Goal: Task Accomplishment & Management: Manage account settings

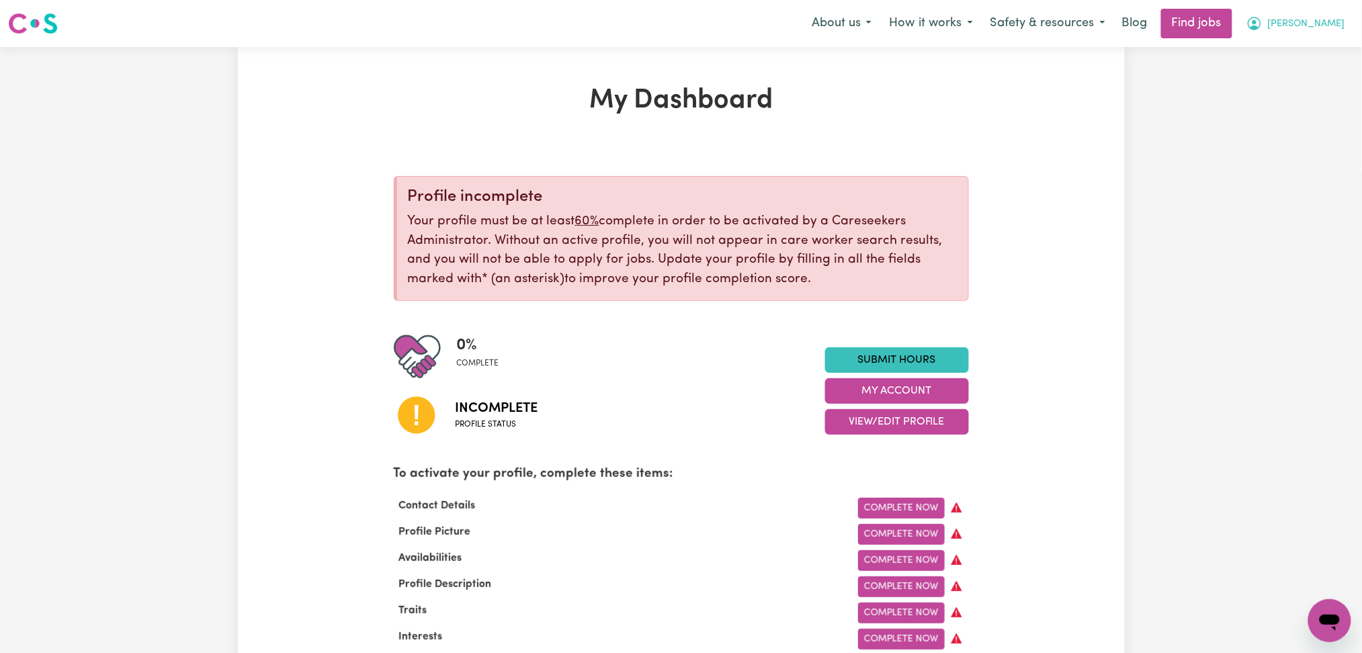
click at [1328, 17] on span "[PERSON_NAME]" at bounding box center [1306, 24] width 77 height 15
click at [1309, 109] on link "Logout" at bounding box center [1301, 103] width 106 height 26
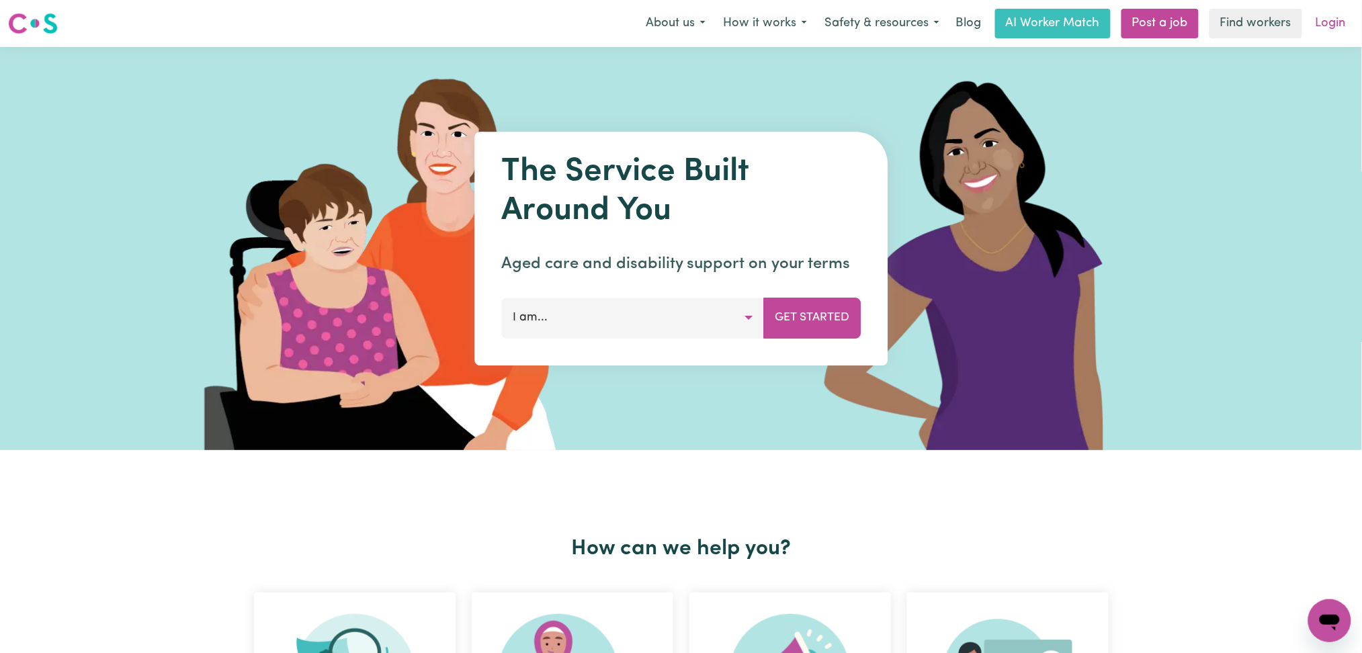
click at [1348, 28] on link "Login" at bounding box center [1331, 24] width 46 height 30
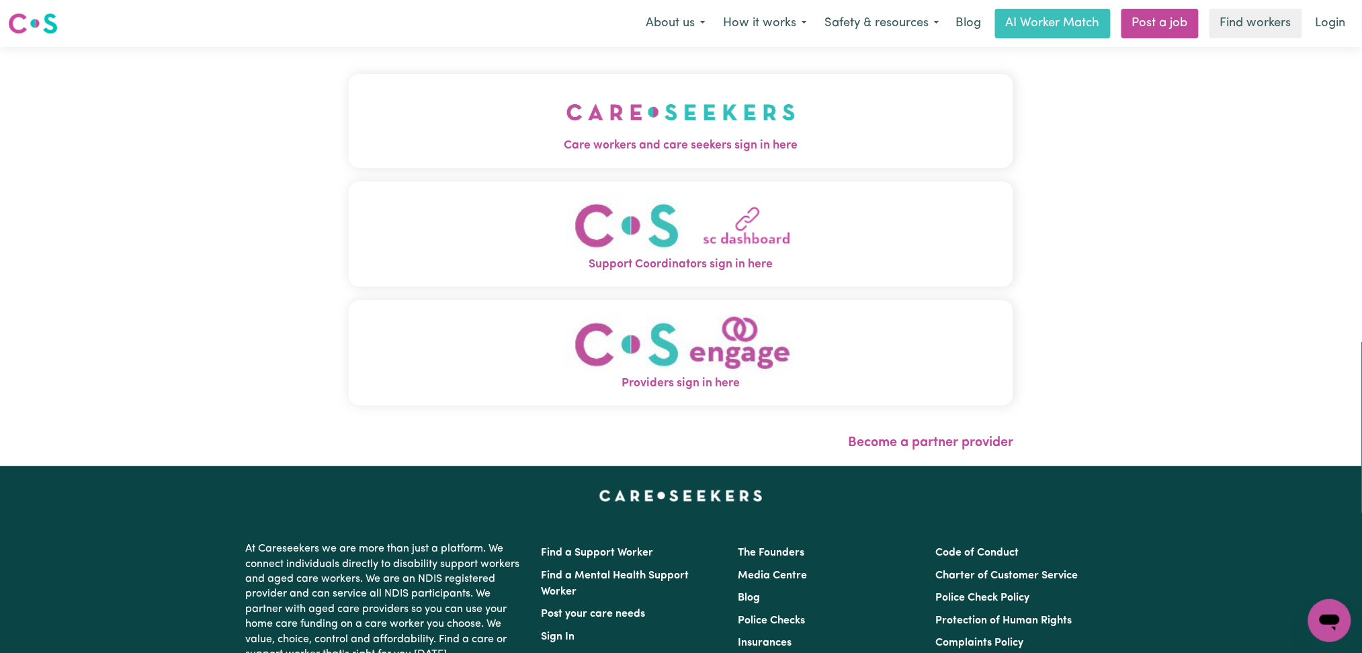
click at [557, 113] on button "Care workers and care seekers sign in here" at bounding box center [681, 121] width 665 height 94
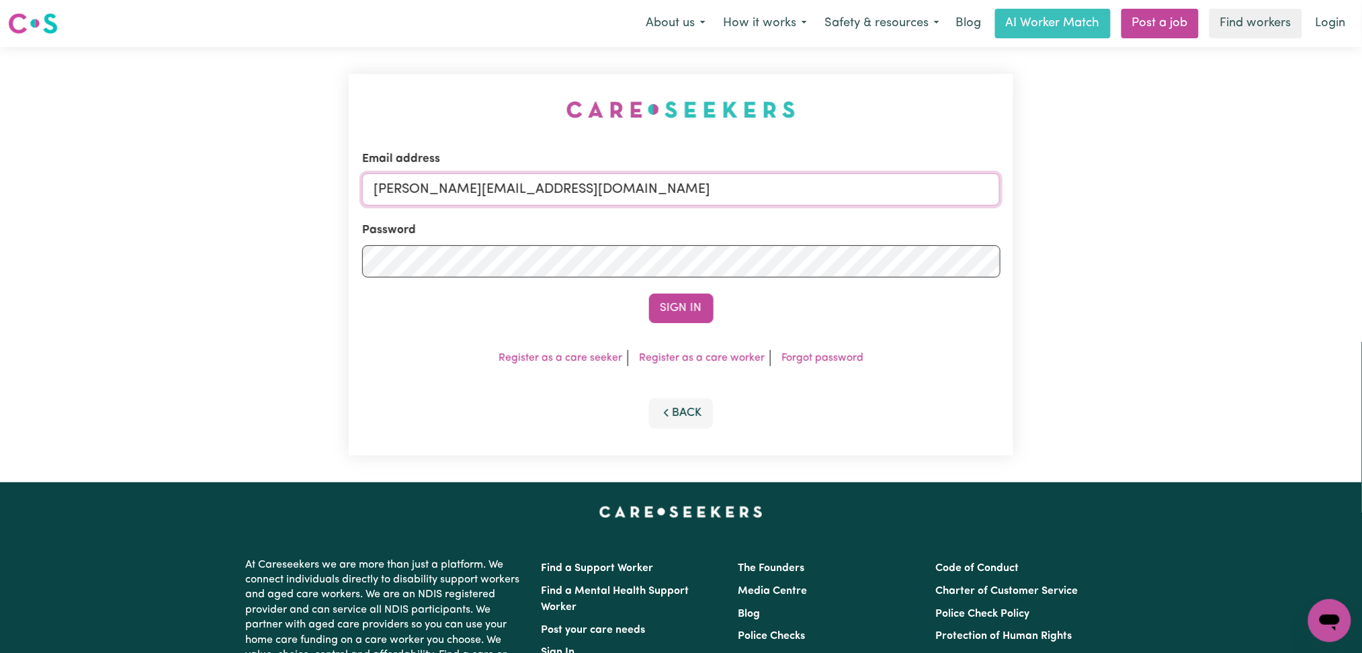
click at [481, 202] on input "[PERSON_NAME][EMAIL_ADDRESS][DOMAIN_NAME]" at bounding box center [681, 189] width 639 height 32
drag, startPoint x: 442, startPoint y: 188, endPoint x: 801, endPoint y: 188, distance: 358.3
click at [801, 188] on input "Superuser~[EMAIL_ADDRESS][DOMAIN_NAME]" at bounding box center [681, 189] width 639 height 32
type input "Superuser~[EMAIL_ADDRESS][DOMAIN_NAME]"
click at [662, 314] on button "Sign In" at bounding box center [681, 309] width 65 height 30
